Goal: Task Accomplishment & Management: Use online tool/utility

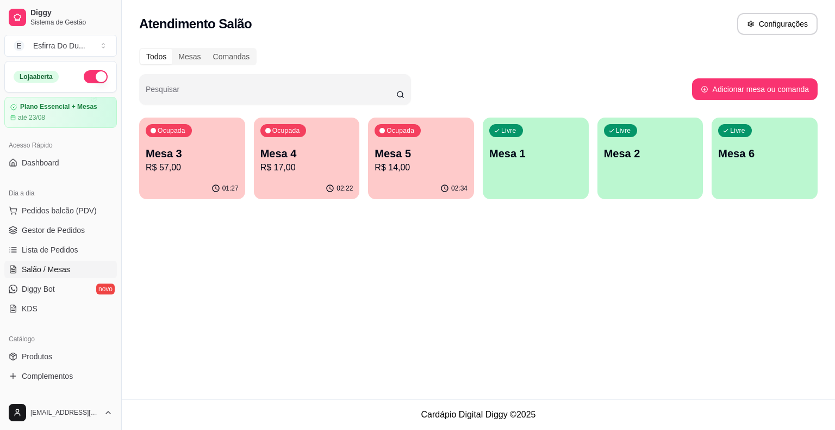
click at [203, 177] on div "Ocupada Mesa 3 R$ 57,00" at bounding box center [192, 147] width 106 height 60
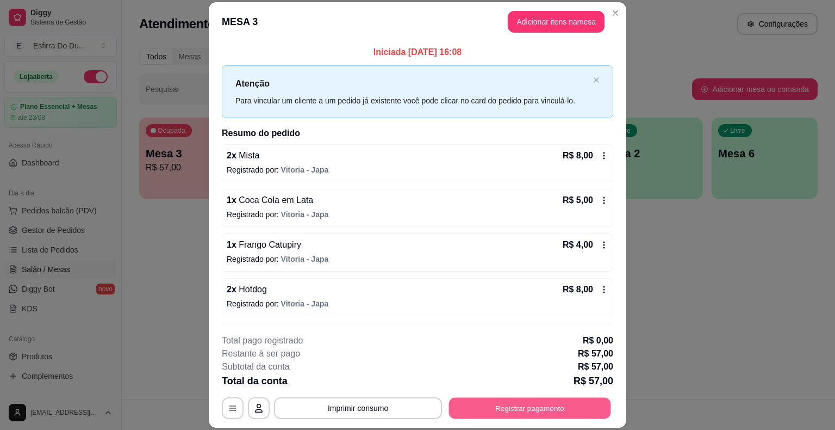
click at [579, 408] on button "Registrar pagamento" at bounding box center [530, 408] width 162 height 21
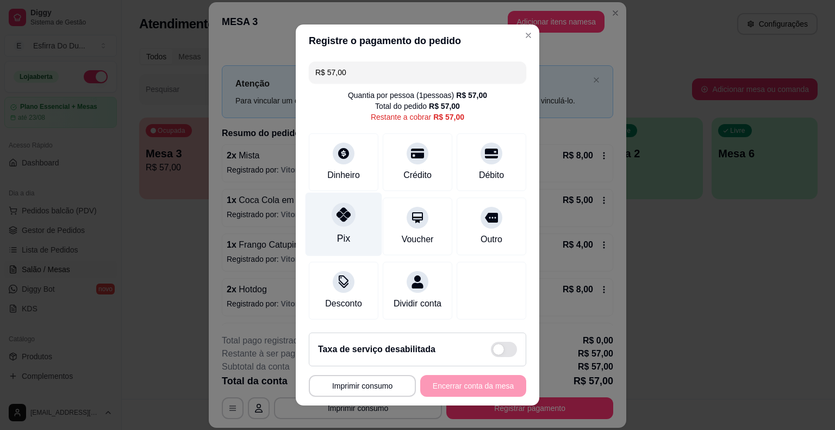
click at [335, 223] on div at bounding box center [344, 214] width 24 height 24
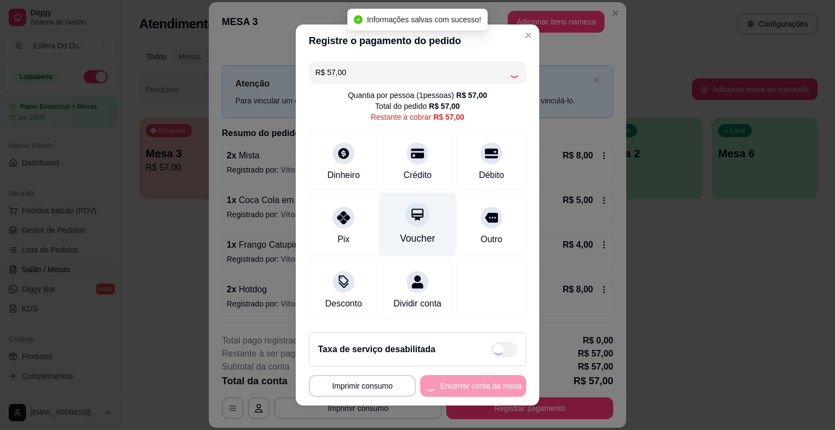
type input "R$ 0,00"
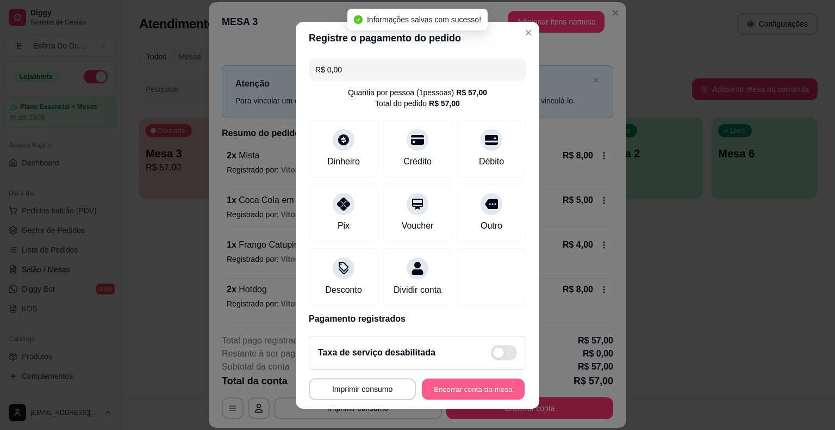
click at [465, 391] on button "Encerrar conta da mesa" at bounding box center [473, 388] width 103 height 21
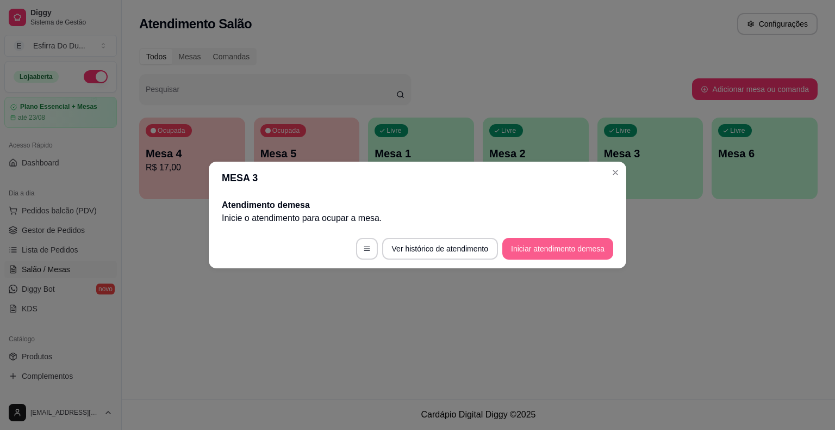
click at [514, 245] on button "Iniciar atendimento de mesa" at bounding box center [558, 249] width 111 height 22
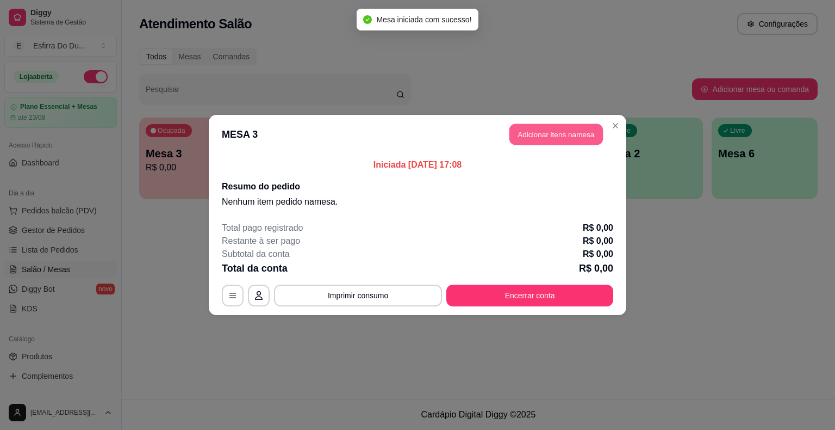
click at [604, 131] on header "MESA 3 Adicionar itens na mesa" at bounding box center [418, 134] width 418 height 39
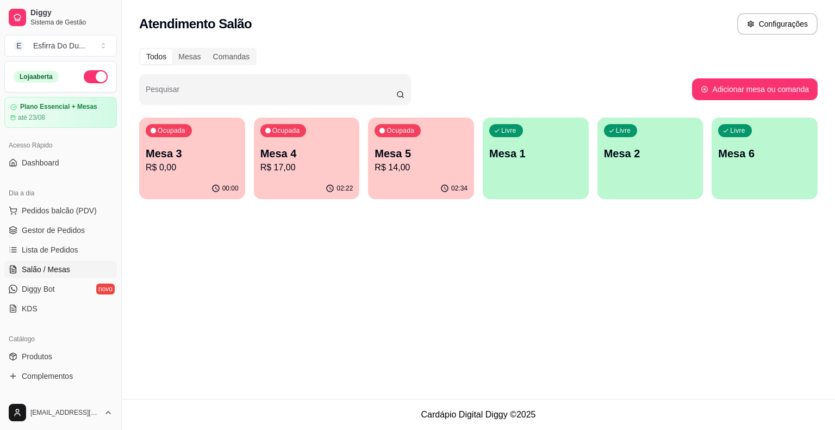
click at [273, 149] on p "Mesa 4" at bounding box center [307, 153] width 93 height 15
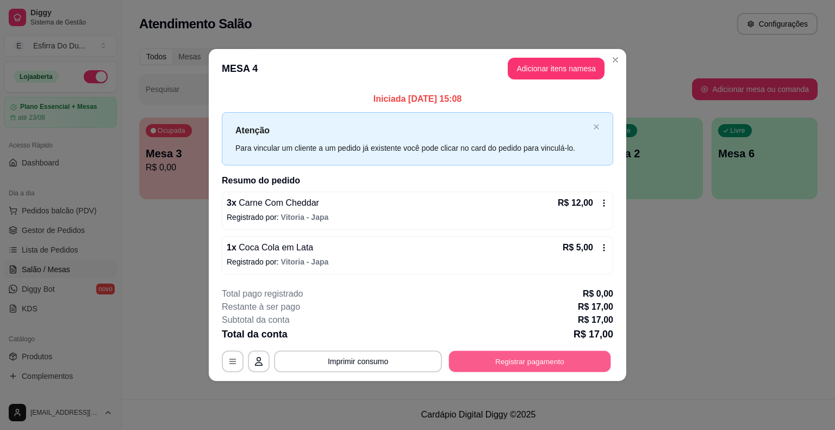
click at [549, 356] on button "Registrar pagamento" at bounding box center [530, 360] width 162 height 21
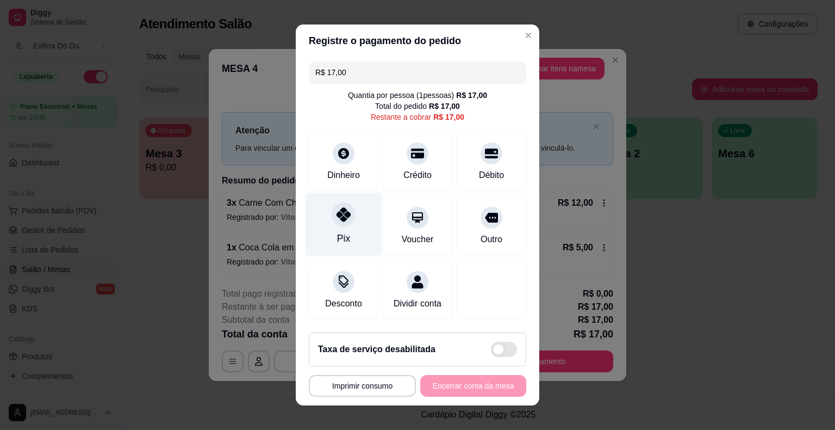
click at [342, 232] on div "Pix" at bounding box center [343, 238] width 13 height 14
type input "R$ 0,00"
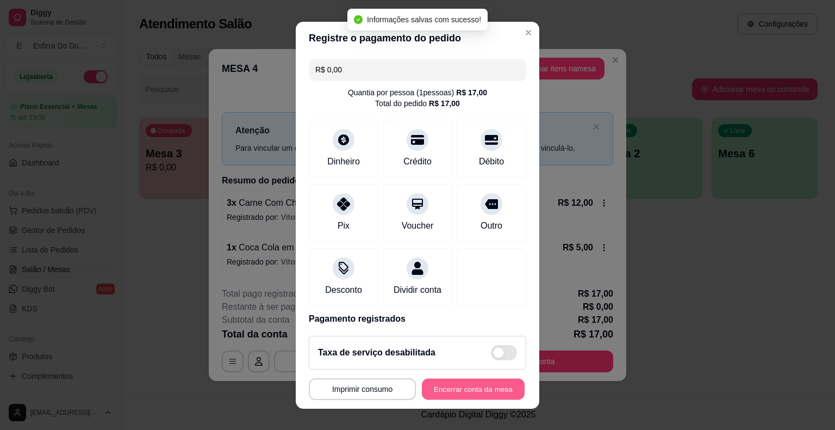
click at [468, 381] on button "Encerrar conta da mesa" at bounding box center [473, 388] width 103 height 21
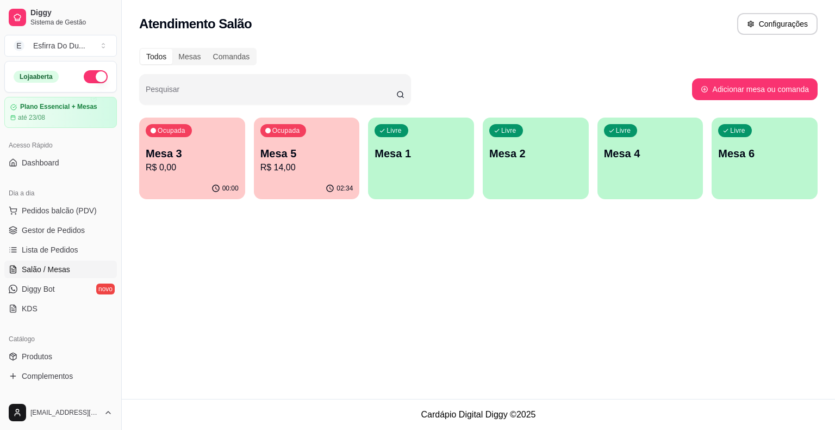
click at [301, 158] on p "Mesa 5" at bounding box center [307, 153] width 93 height 15
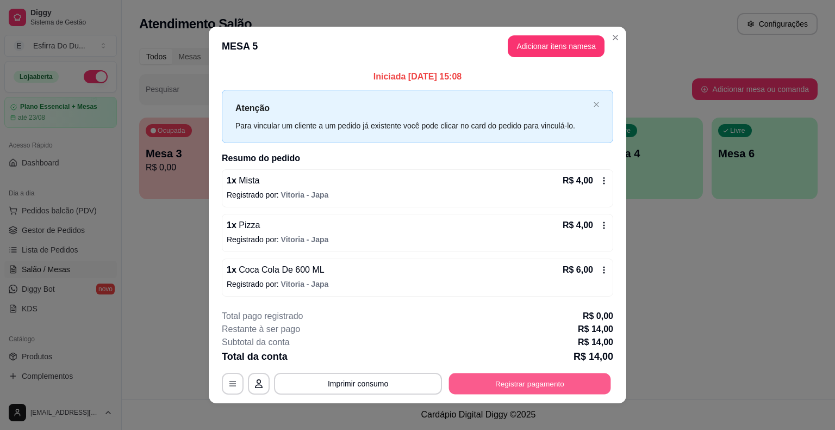
click at [449, 384] on button "Registrar pagamento" at bounding box center [530, 383] width 162 height 21
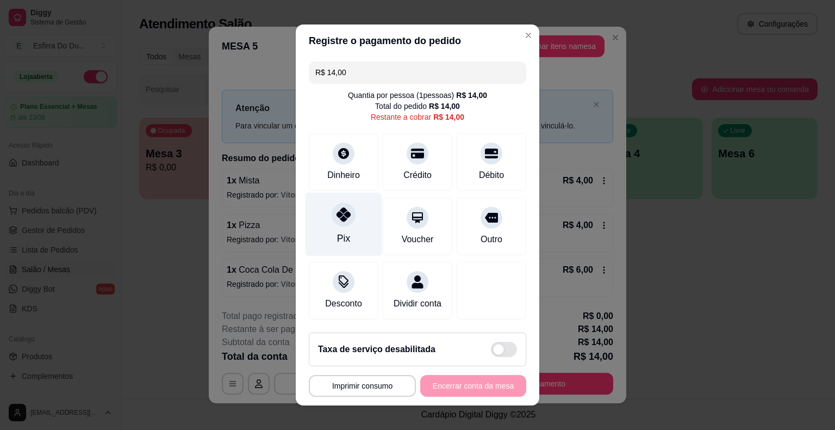
click at [335, 228] on div "Pix" at bounding box center [344, 225] width 77 height 64
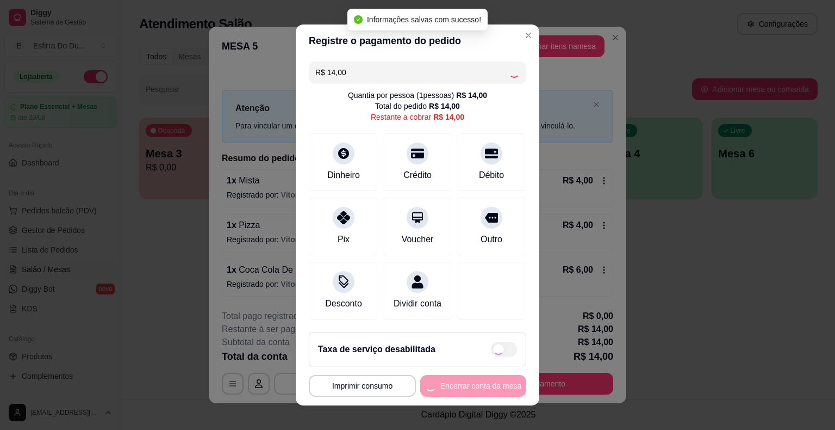
type input "R$ 0,00"
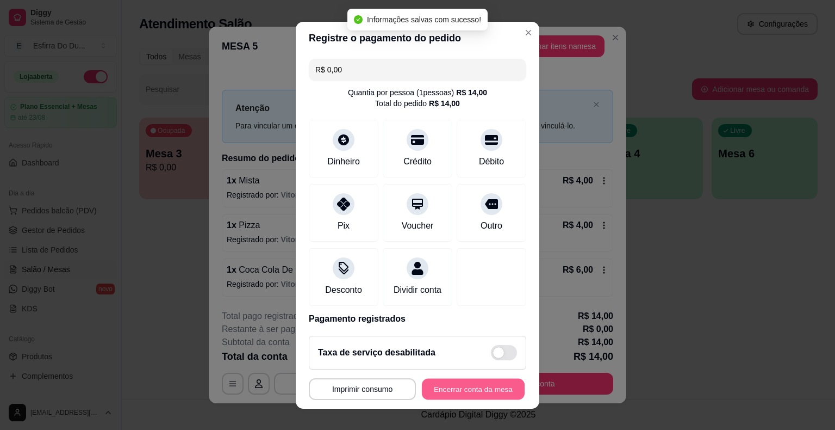
click at [458, 381] on button "Encerrar conta da mesa" at bounding box center [473, 388] width 103 height 21
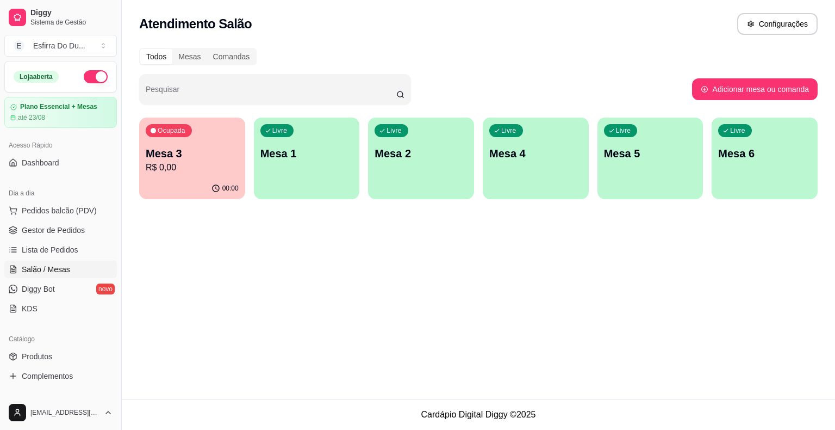
click at [178, 150] on p "Mesa 3" at bounding box center [192, 153] width 93 height 15
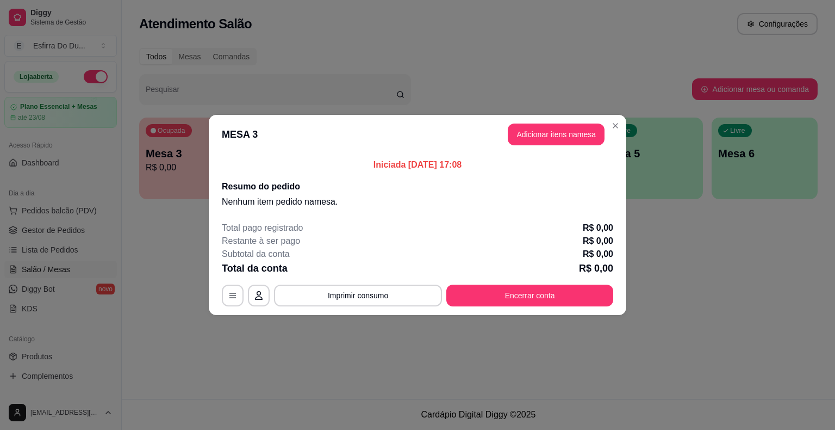
click at [494, 307] on footer "Total pago registrado R$ 0,00 Restante à ser pago R$ 0,00 Subtotal da conta R$ …" at bounding box center [418, 264] width 418 height 102
click at [489, 297] on button "Encerrar conta" at bounding box center [530, 295] width 162 height 21
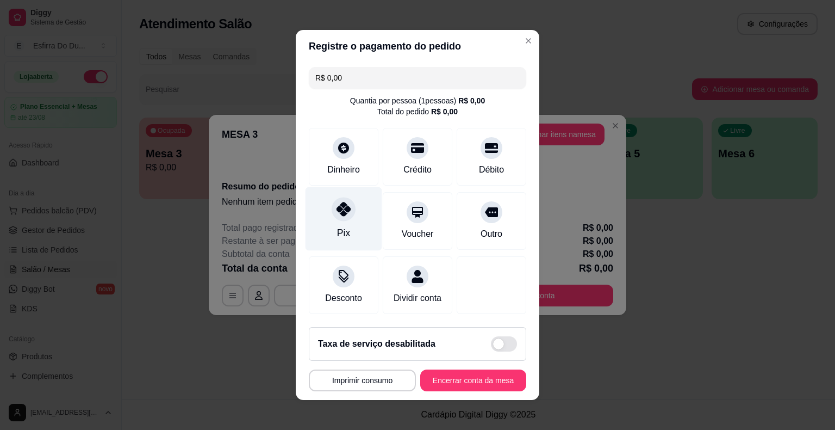
click at [343, 224] on div "Pix" at bounding box center [344, 219] width 77 height 64
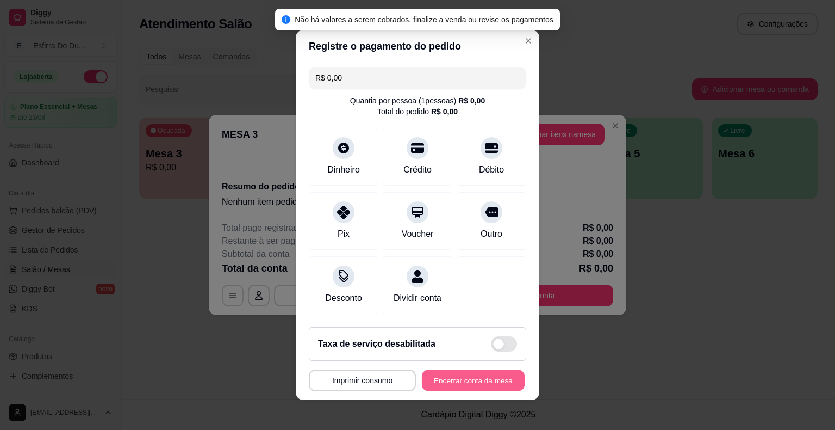
click at [452, 382] on button "Encerrar conta da mesa" at bounding box center [473, 380] width 103 height 21
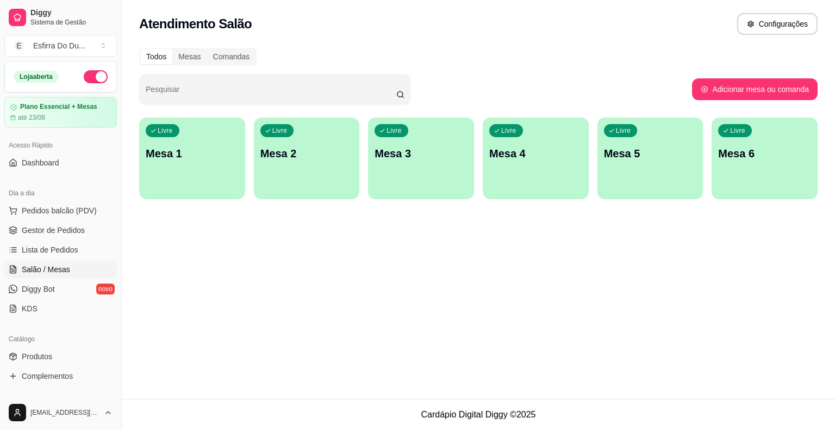
click at [256, 299] on div "Atendimento Salão Configurações Todos Mesas Comandas Pesquisar Adicionar mesa o…" at bounding box center [479, 199] width 714 height 399
